Goal: Information Seeking & Learning: Learn about a topic

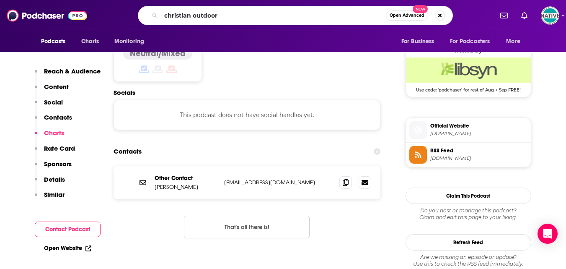
type input "christian outdoors"
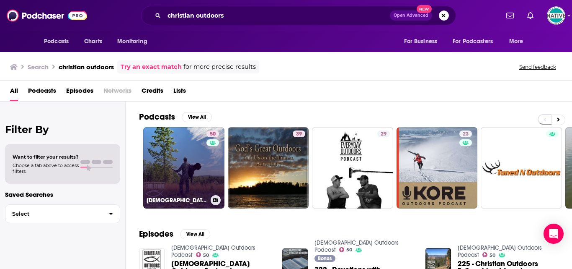
click at [181, 158] on link "50 [DEMOGRAPHIC_DATA] Outdoors Podcast" at bounding box center [183, 167] width 81 height 81
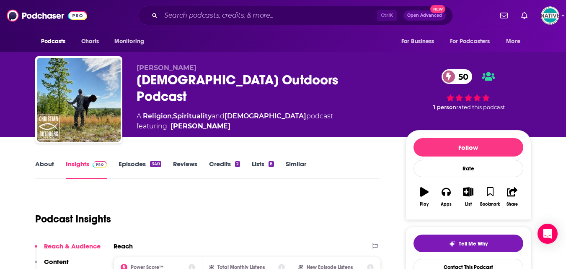
click at [131, 163] on link "Episodes 340" at bounding box center [140, 169] width 42 height 19
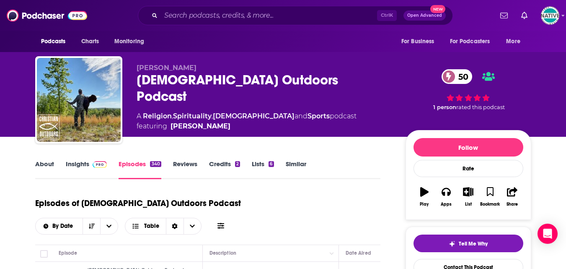
click at [76, 163] on link "Insights" at bounding box center [86, 169] width 41 height 19
